Goal: Transaction & Acquisition: Download file/media

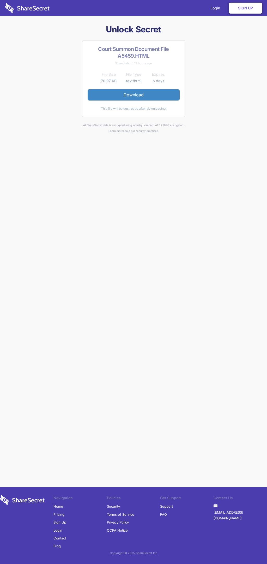
click at [134, 95] on link "Download" at bounding box center [134, 94] width 92 height 11
